Goal: Information Seeking & Learning: Learn about a topic

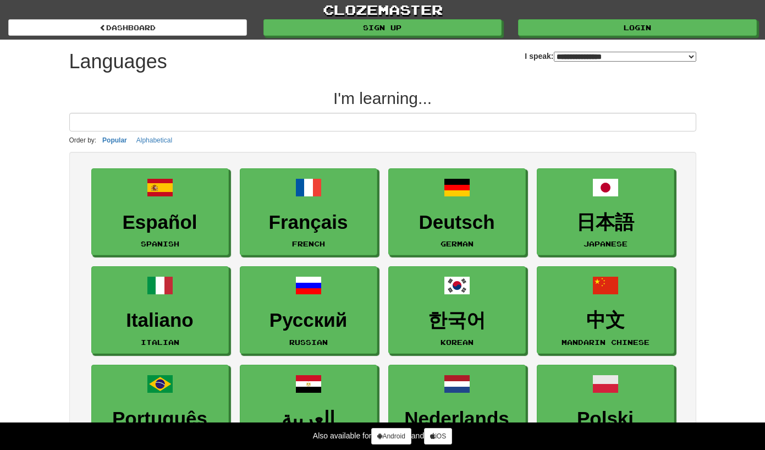
select select "*******"
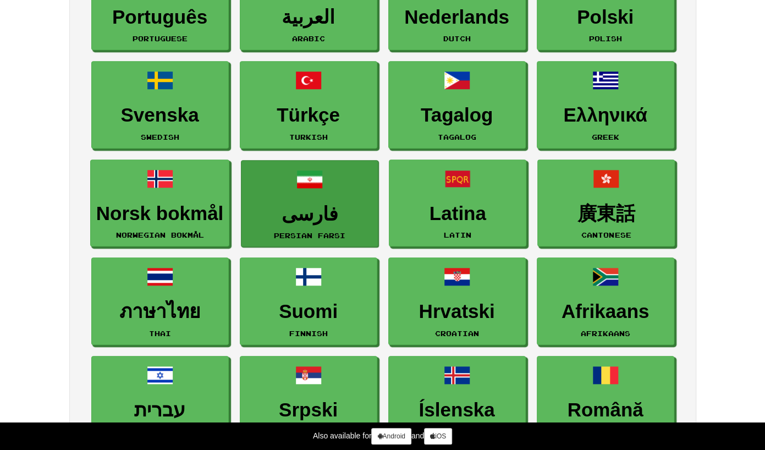
scroll to position [495, 0]
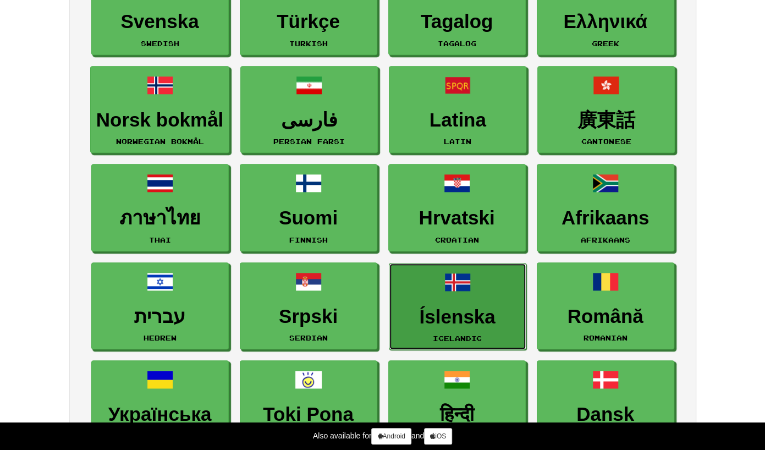
click at [450, 297] on link "Íslenska Icelandic" at bounding box center [457, 306] width 137 height 87
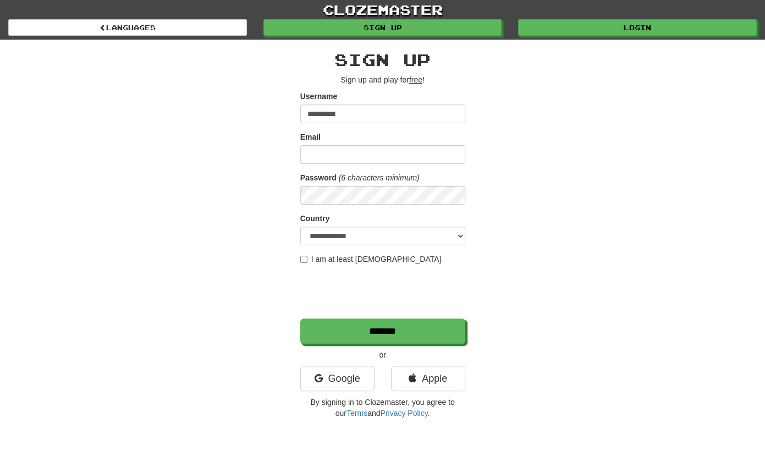
type input "**********"
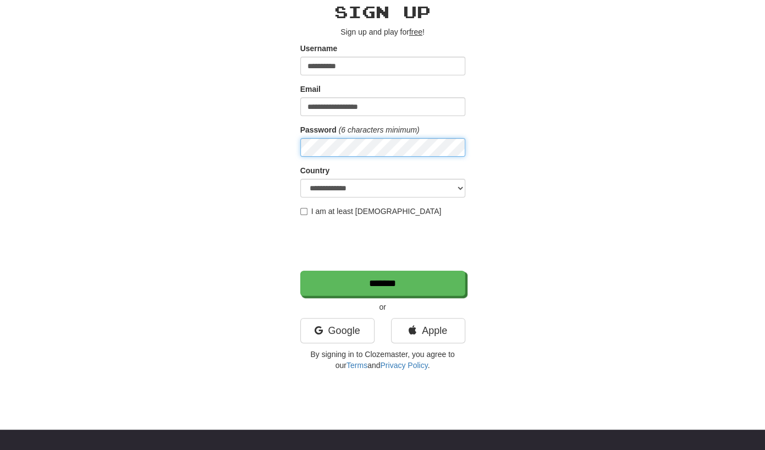
scroll to position [55, 0]
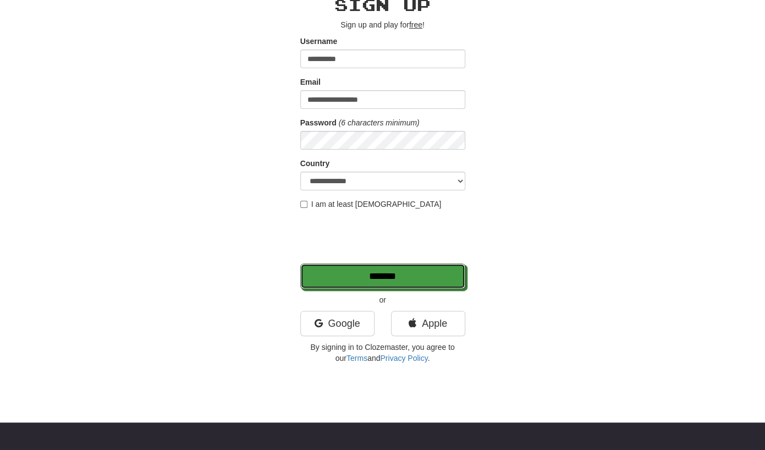
click at [300, 263] on input "*******" at bounding box center [382, 275] width 165 height 25
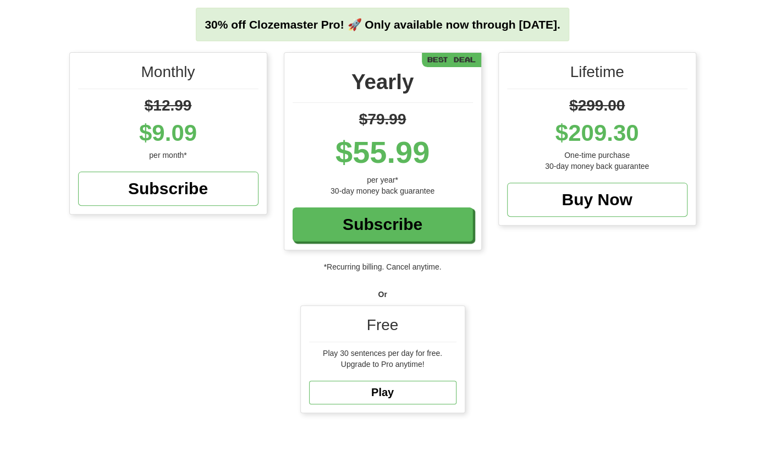
scroll to position [110, 0]
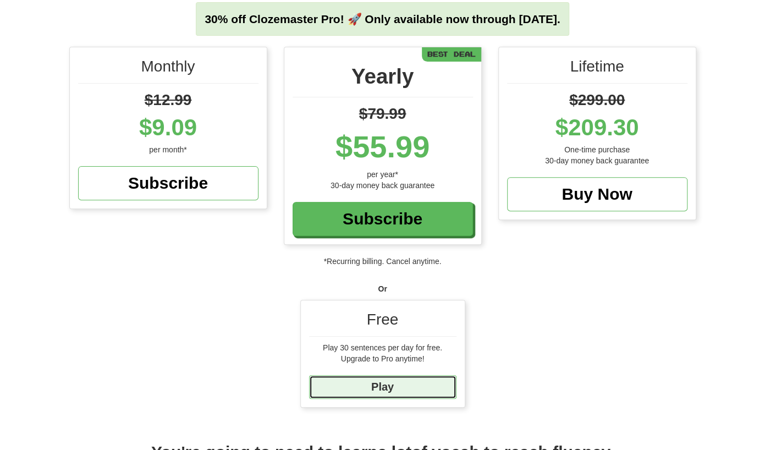
click at [391, 385] on link "Play" at bounding box center [382, 387] width 147 height 24
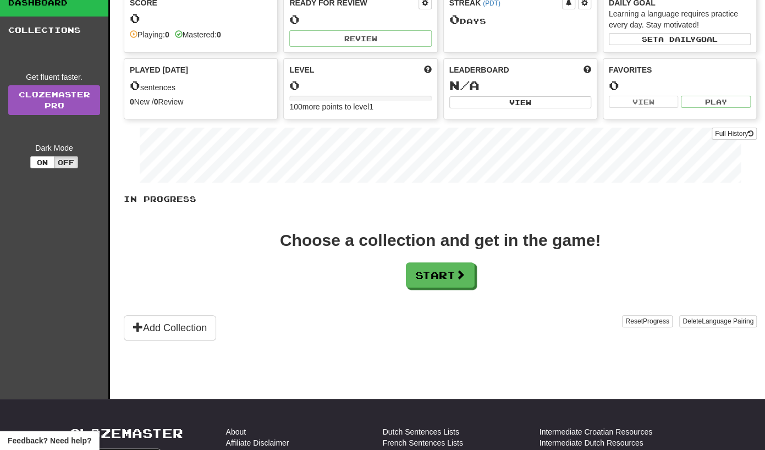
scroll to position [110, 0]
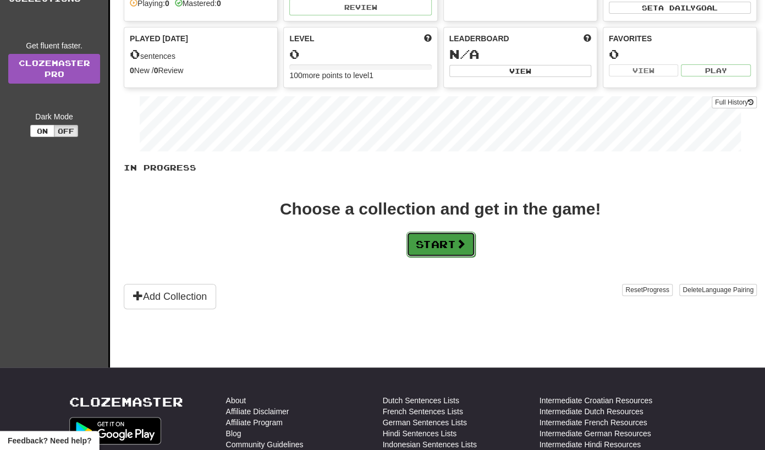
click at [441, 240] on button "Start" at bounding box center [440, 243] width 69 height 25
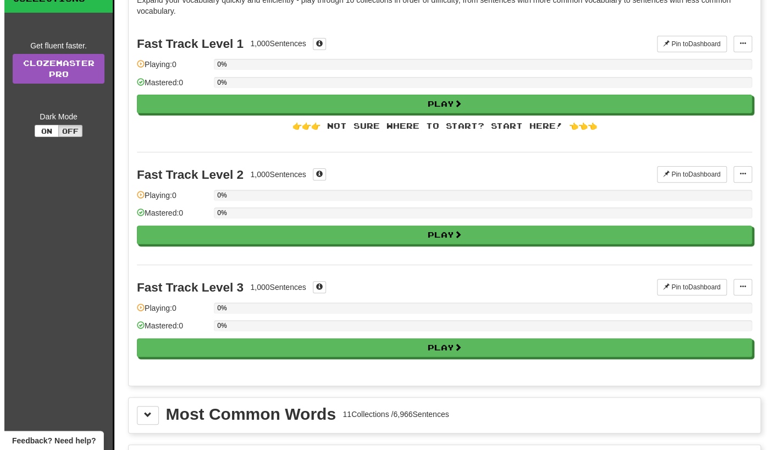
scroll to position [0, 0]
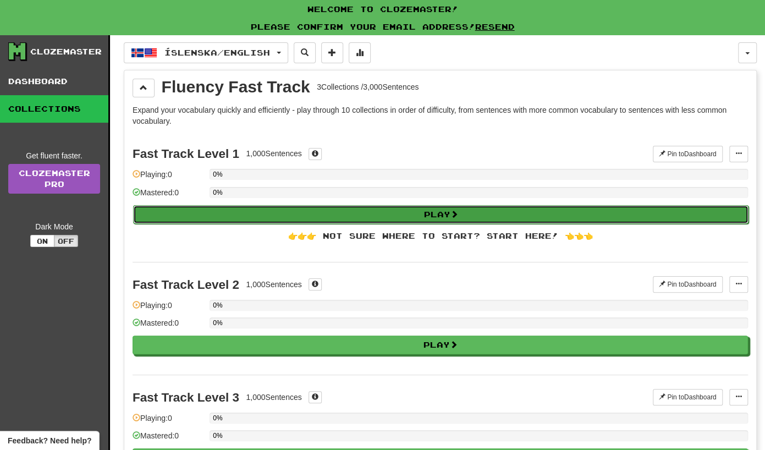
click at [433, 217] on button "Play" at bounding box center [440, 214] width 615 height 19
select select "**"
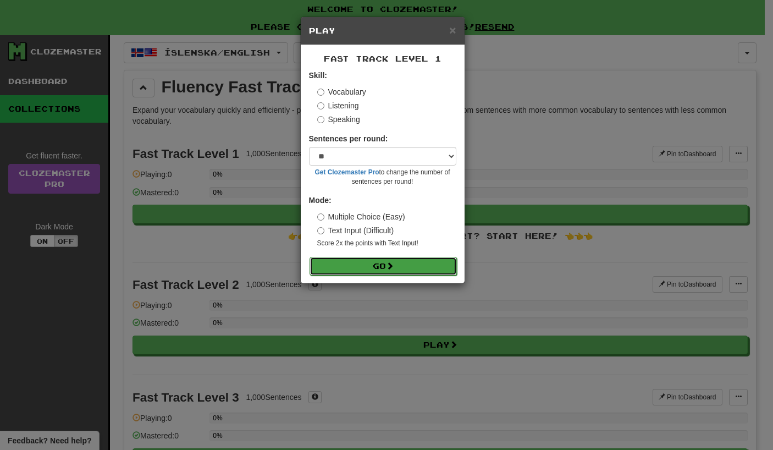
click at [374, 259] on button "Go" at bounding box center [382, 266] width 147 height 19
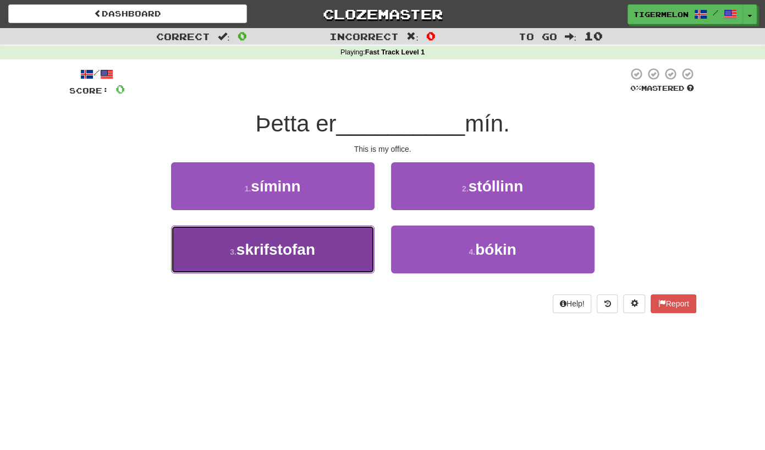
click at [309, 253] on span "skrifstofan" at bounding box center [275, 249] width 79 height 17
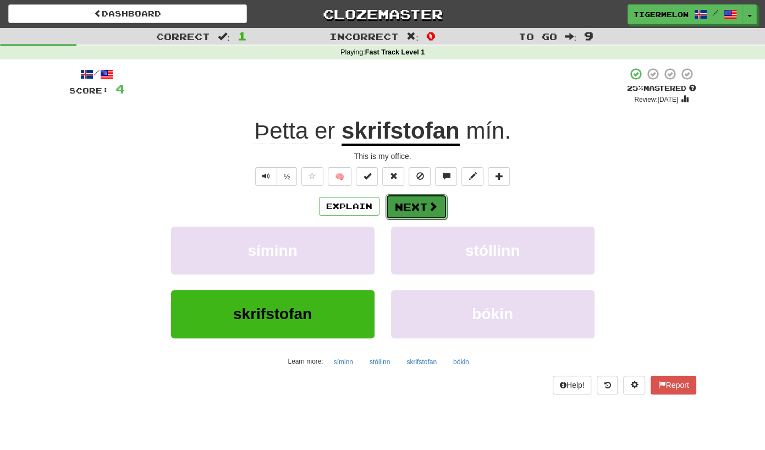
click at [423, 209] on button "Next" at bounding box center [416, 206] width 62 height 25
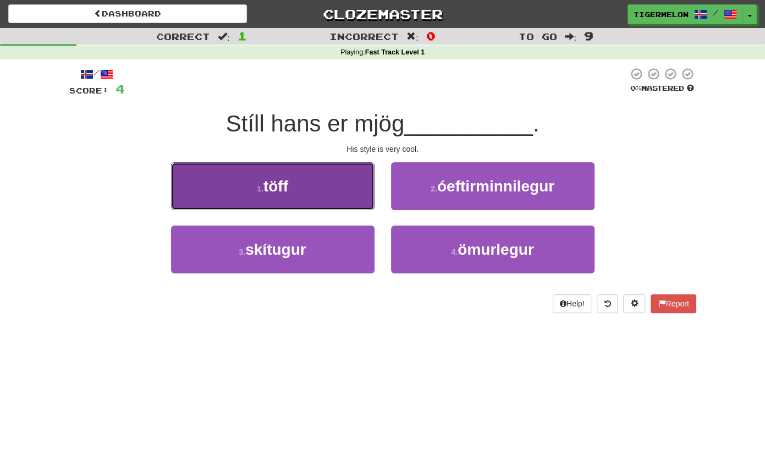
click at [307, 190] on button "1 . töff" at bounding box center [272, 186] width 203 height 48
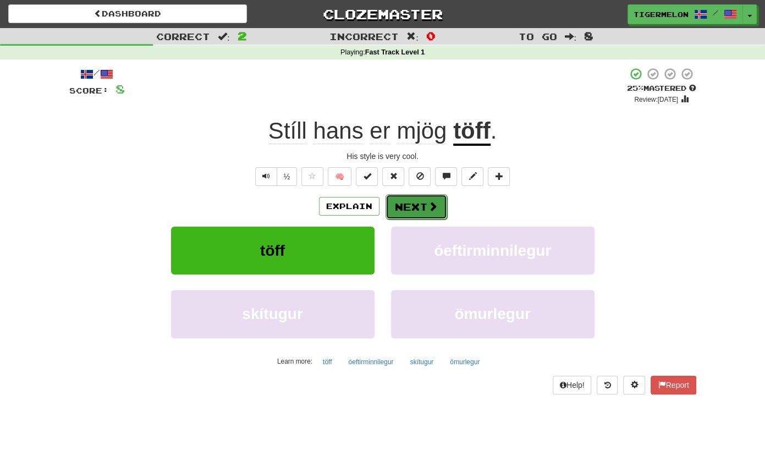
click at [416, 203] on button "Next" at bounding box center [416, 206] width 62 height 25
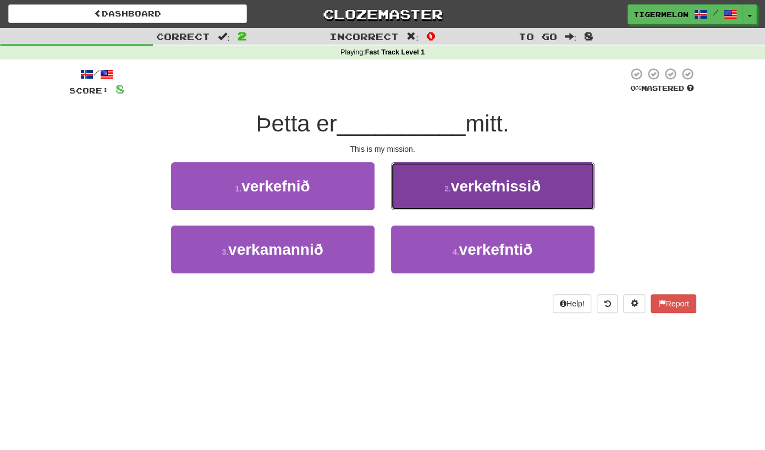
click at [477, 192] on span "verkefnissið" at bounding box center [496, 186] width 90 height 17
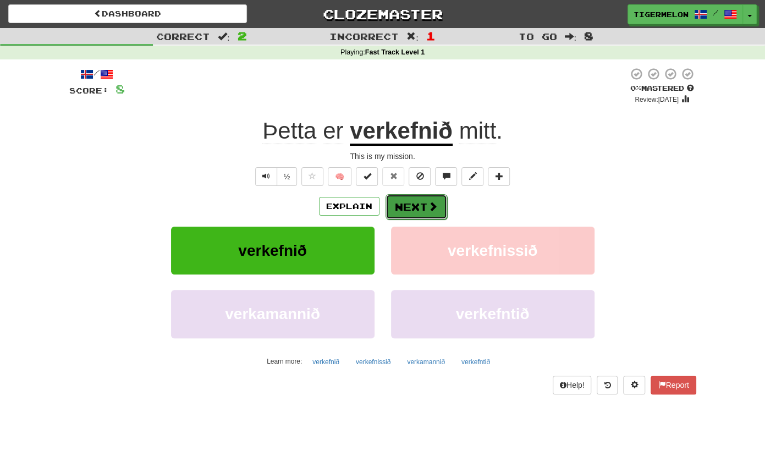
click at [434, 211] on span at bounding box center [433, 206] width 10 height 10
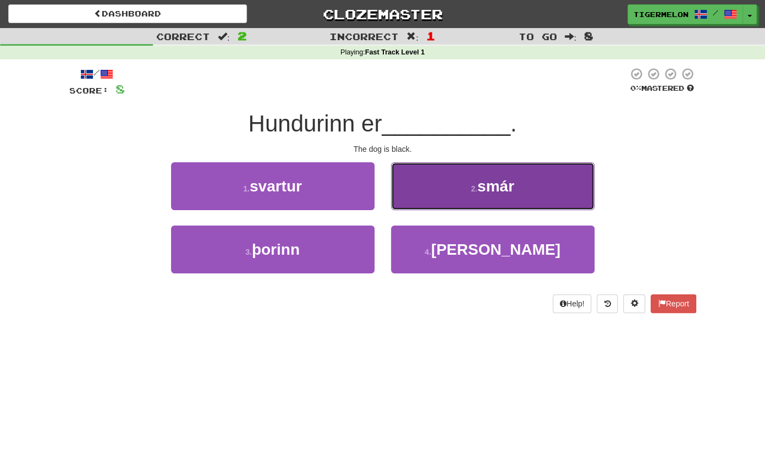
click at [478, 186] on span "smár" at bounding box center [495, 186] width 37 height 17
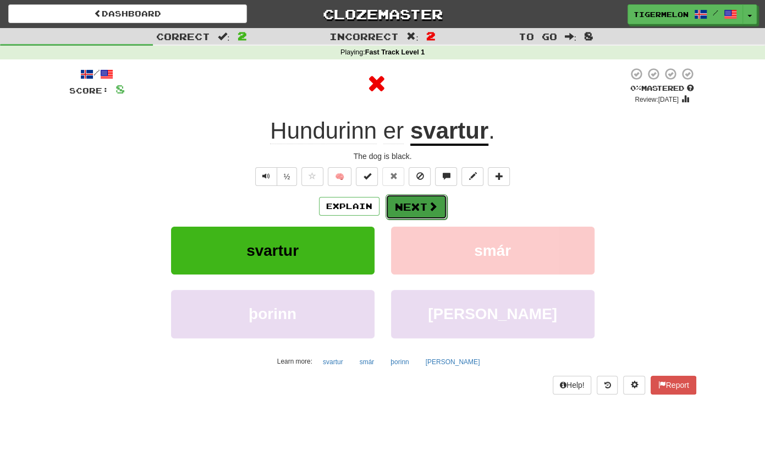
click at [429, 204] on span at bounding box center [433, 206] width 10 height 10
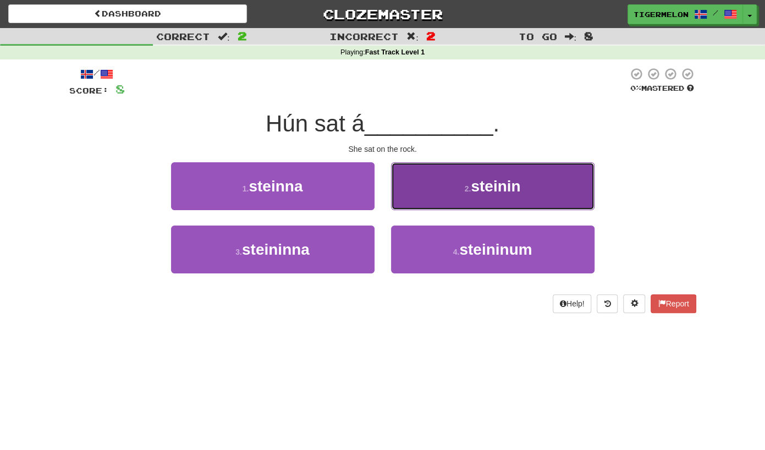
click at [468, 195] on button "2 . steinin" at bounding box center [492, 186] width 203 height 48
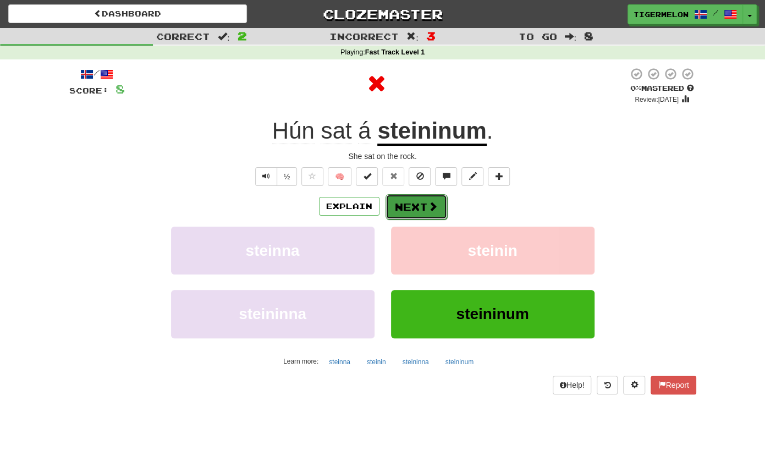
click at [422, 203] on button "Next" at bounding box center [416, 206] width 62 height 25
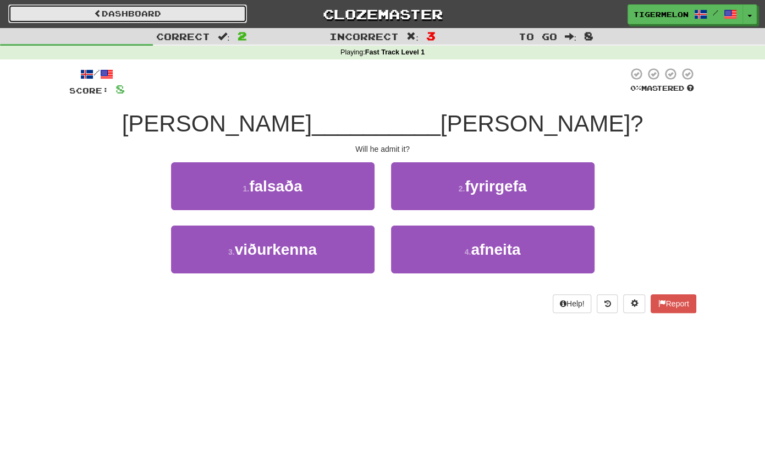
click at [140, 15] on link "Dashboard" at bounding box center [127, 13] width 239 height 19
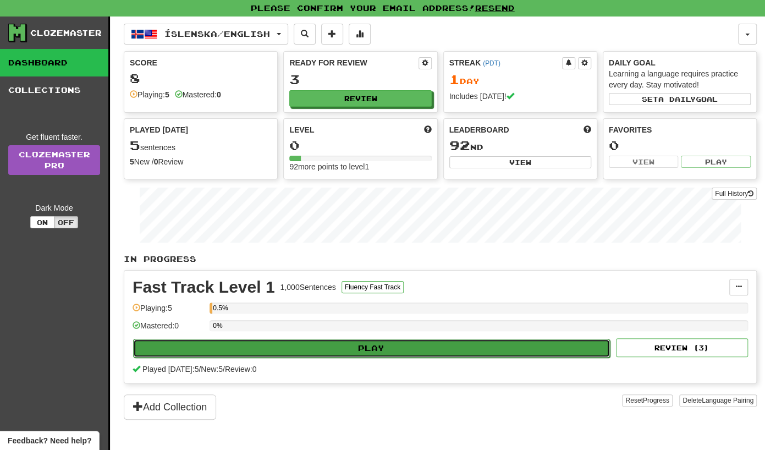
click at [368, 345] on button "Play" at bounding box center [371, 348] width 477 height 19
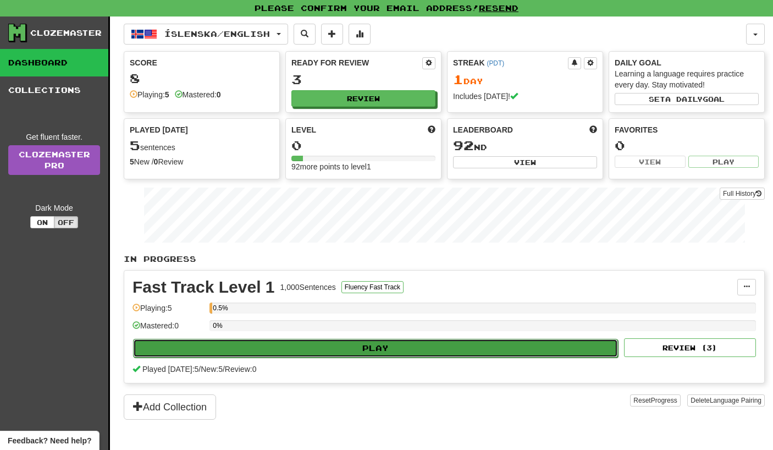
select select "**"
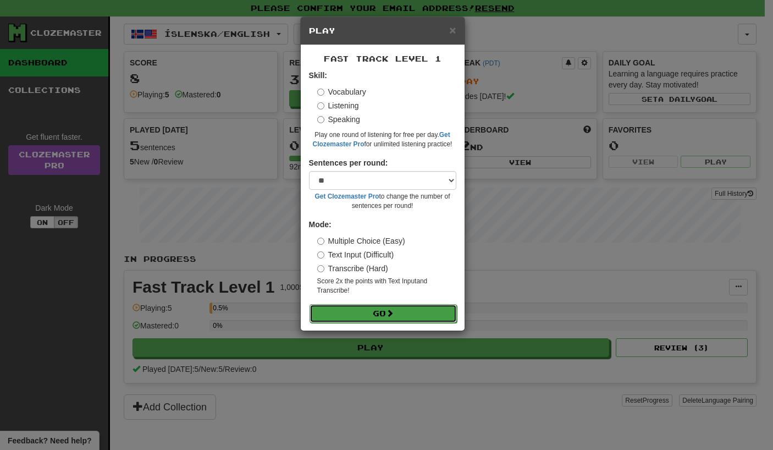
click at [378, 308] on button "Go" at bounding box center [382, 313] width 147 height 19
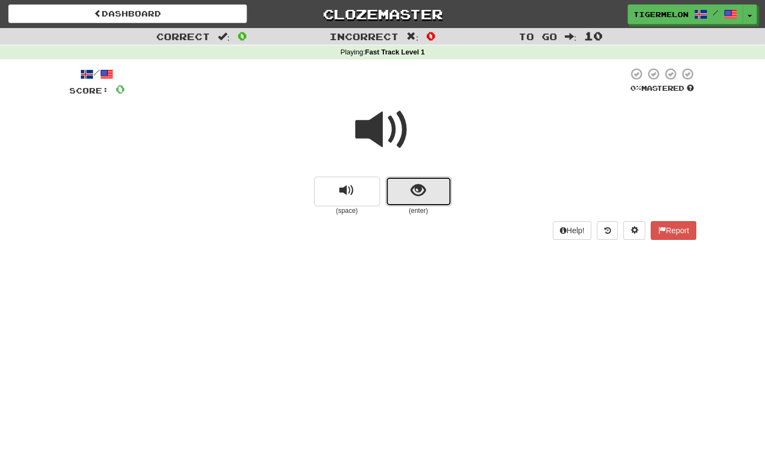
click at [417, 189] on span "show sentence" at bounding box center [418, 190] width 15 height 15
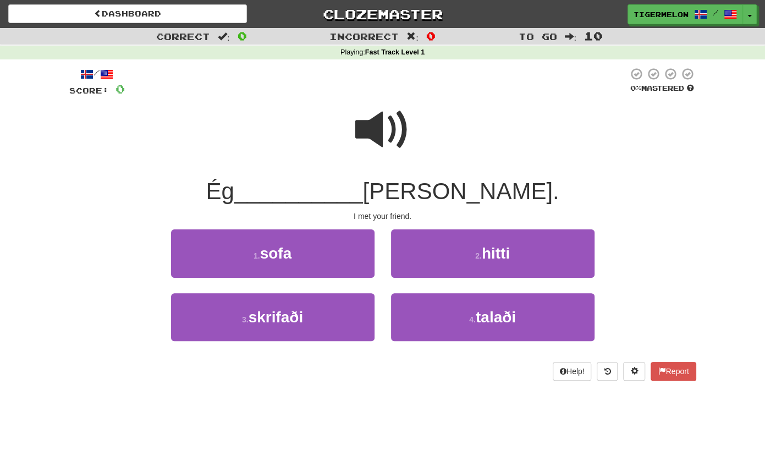
click at [375, 129] on span at bounding box center [382, 129] width 55 height 55
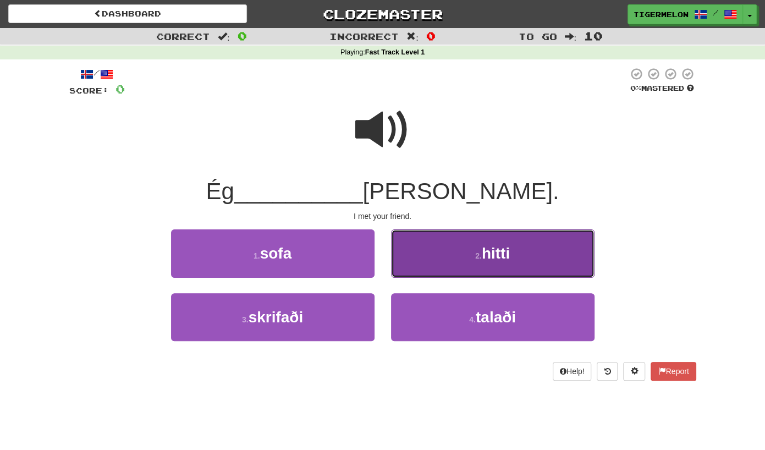
click at [488, 258] on span "hitti" at bounding box center [496, 253] width 28 height 17
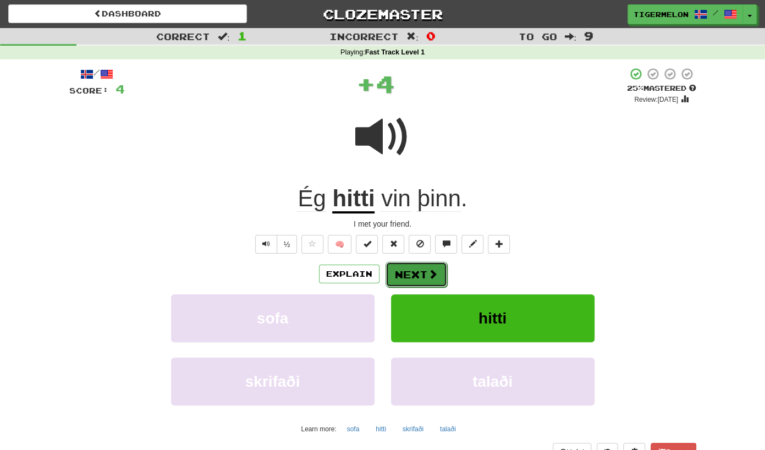
click at [416, 267] on button "Next" at bounding box center [416, 274] width 62 height 25
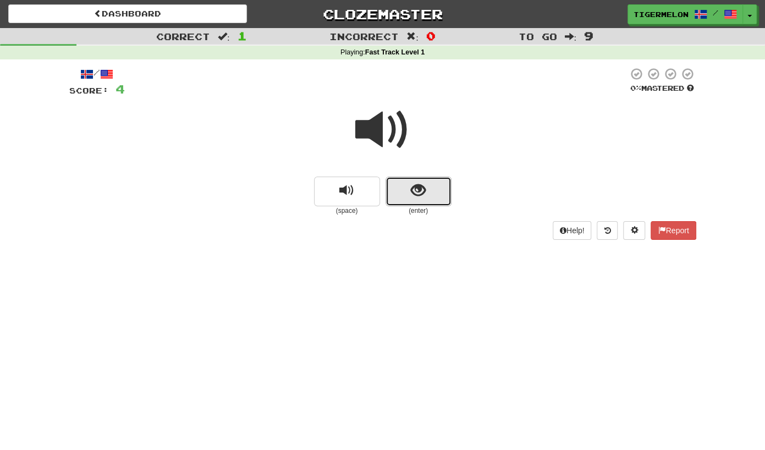
click at [420, 190] on span "show sentence" at bounding box center [418, 190] width 15 height 15
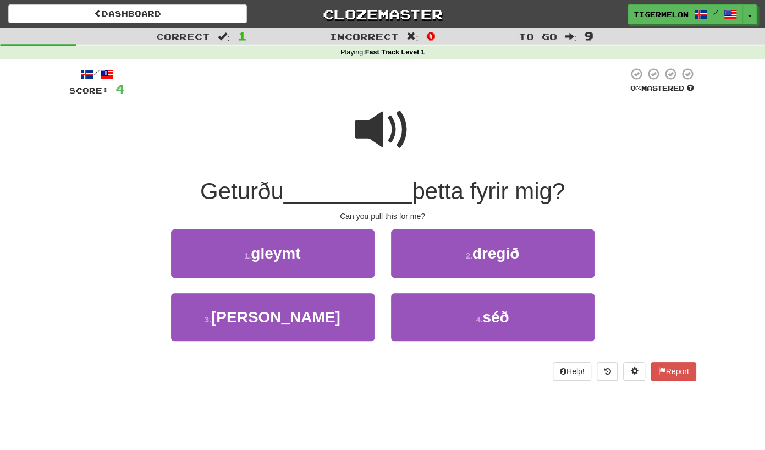
click at [377, 131] on span at bounding box center [382, 129] width 55 height 55
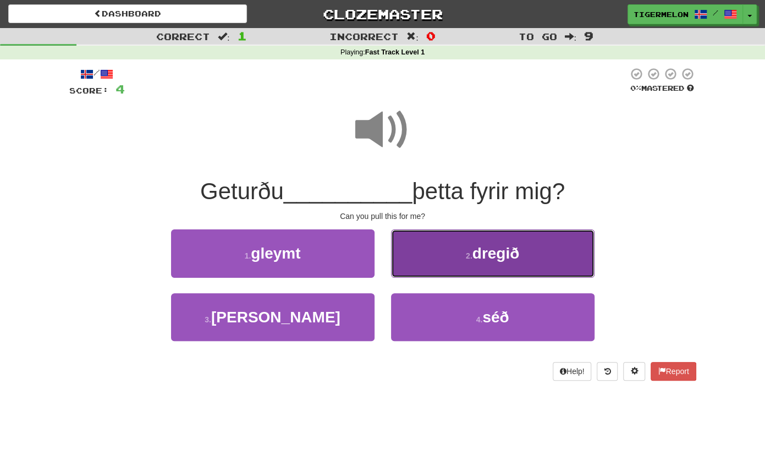
click at [477, 253] on span "dregið" at bounding box center [495, 253] width 47 height 17
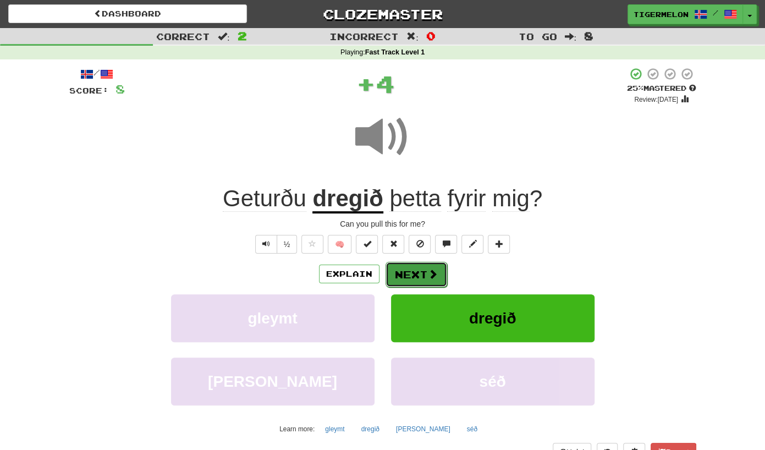
click at [418, 274] on button "Next" at bounding box center [416, 274] width 62 height 25
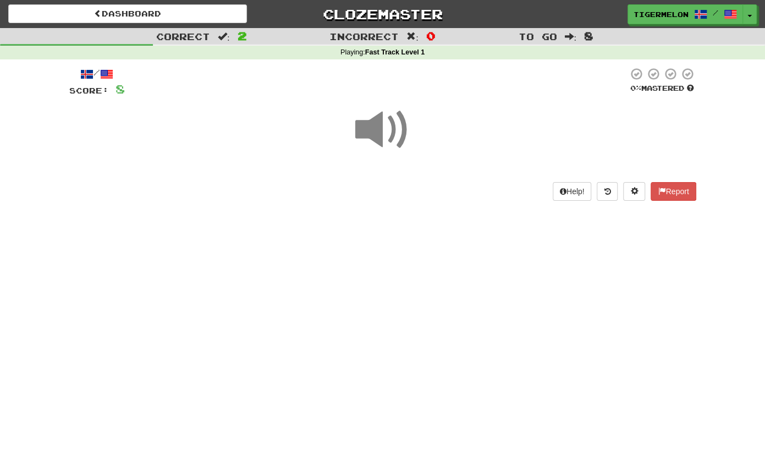
click at [382, 134] on span at bounding box center [382, 129] width 55 height 55
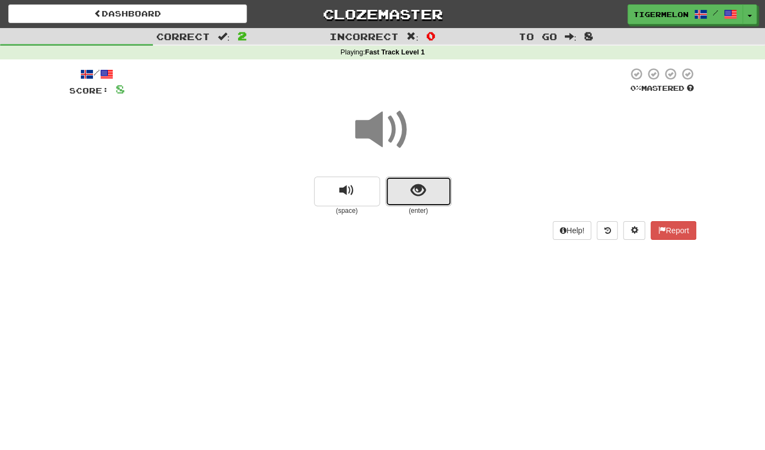
click at [430, 195] on button "show sentence" at bounding box center [418, 191] width 66 height 30
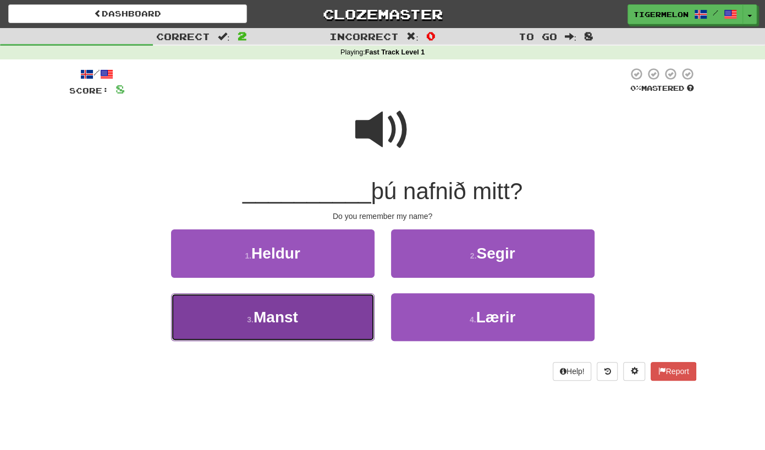
click at [276, 327] on button "3 . Manst" at bounding box center [272, 317] width 203 height 48
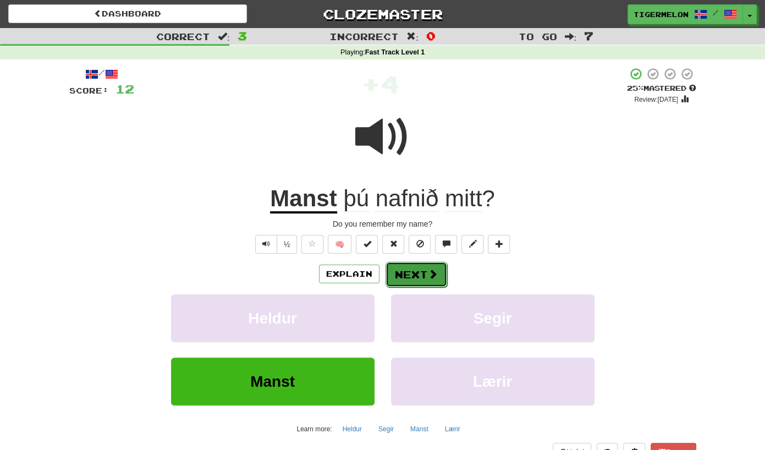
click at [420, 271] on button "Next" at bounding box center [416, 274] width 62 height 25
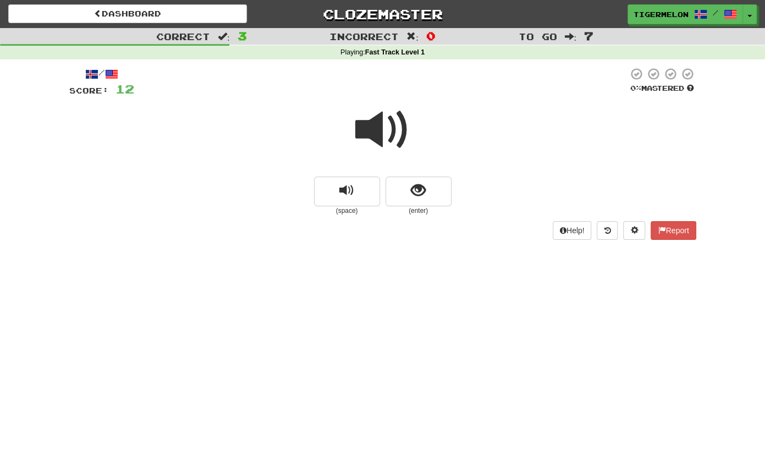
click at [381, 133] on span at bounding box center [382, 129] width 55 height 55
click at [420, 197] on span "show sentence" at bounding box center [418, 190] width 15 height 15
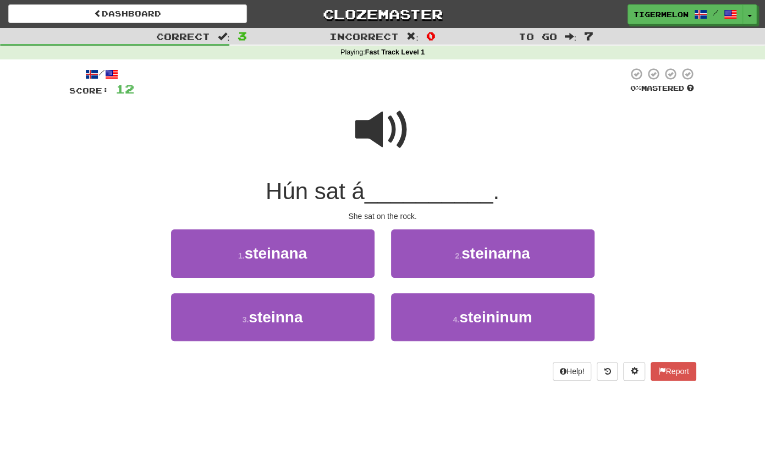
click at [387, 127] on span at bounding box center [382, 129] width 55 height 55
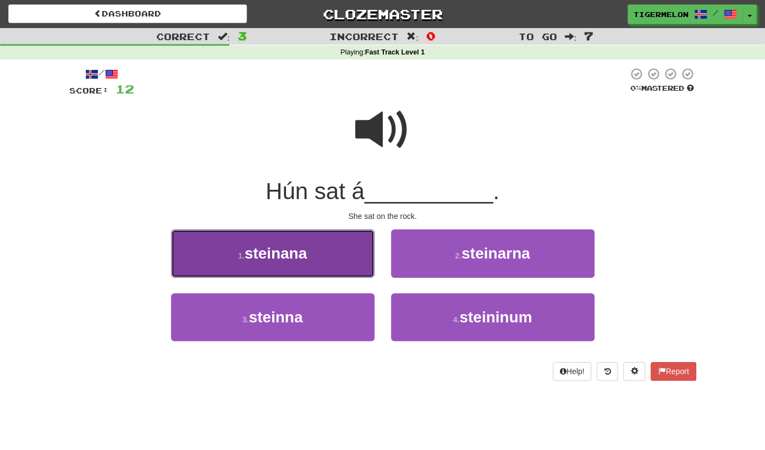
click at [279, 249] on span "steinana" at bounding box center [276, 253] width 63 height 17
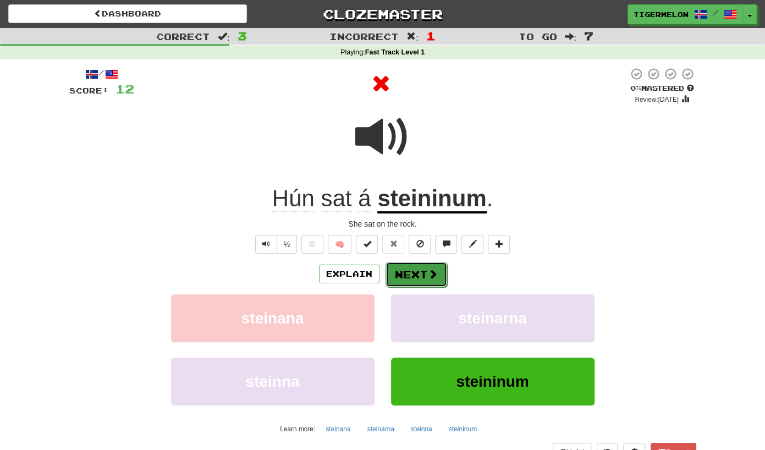
click at [410, 276] on button "Next" at bounding box center [416, 274] width 62 height 25
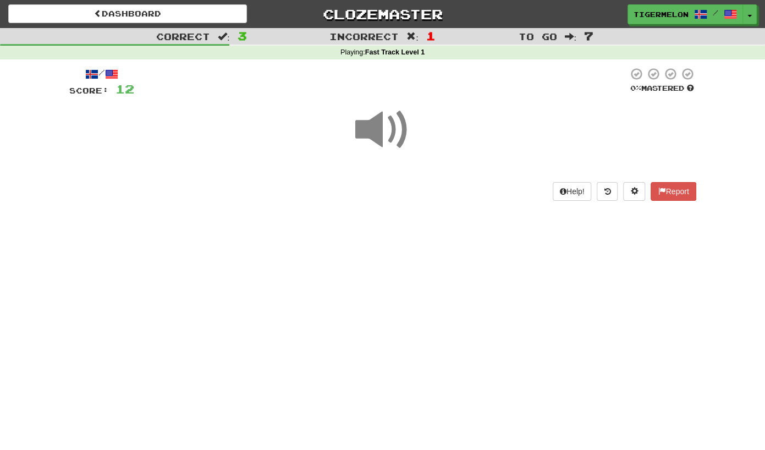
click at [373, 129] on span at bounding box center [382, 129] width 55 height 55
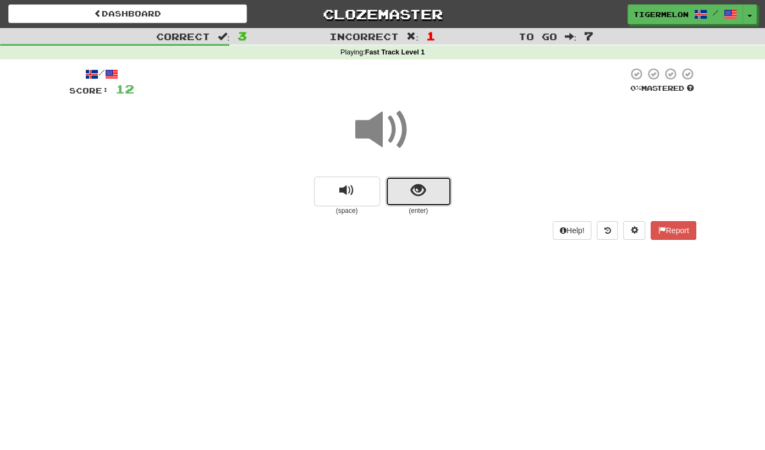
click at [417, 197] on span "show sentence" at bounding box center [418, 190] width 15 height 15
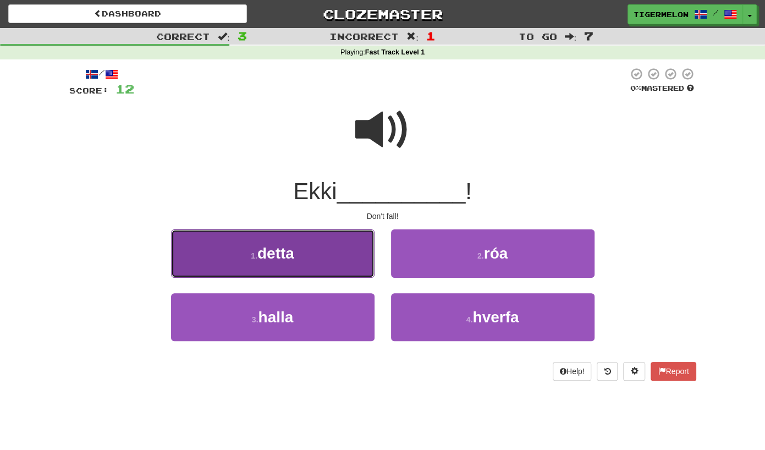
click at [308, 255] on button "1 . detta" at bounding box center [272, 253] width 203 height 48
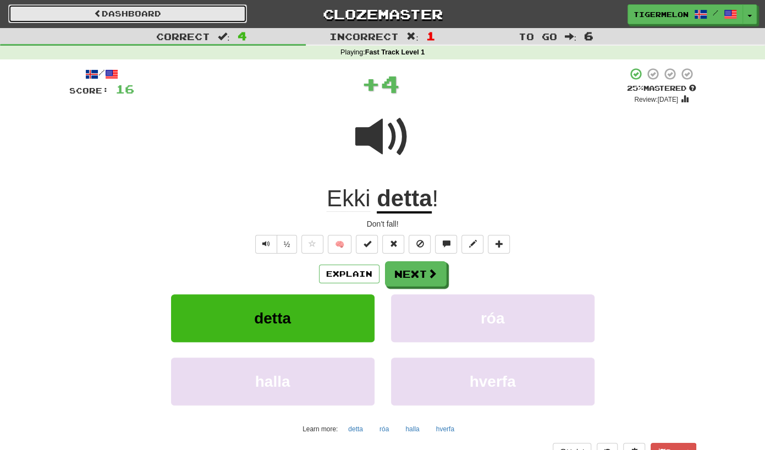
click at [148, 16] on link "Dashboard" at bounding box center [127, 13] width 239 height 19
